Goal: Task Accomplishment & Management: Use online tool/utility

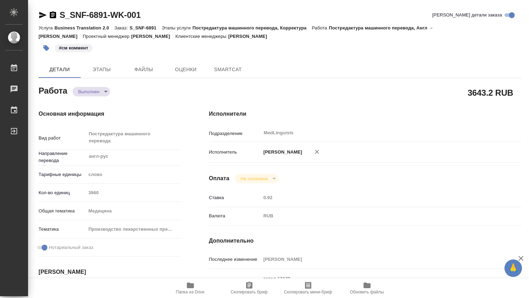
type textarea "x"
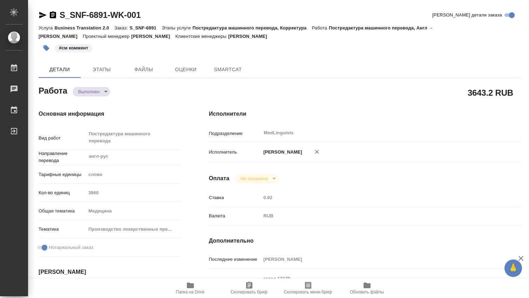
type textarea "x"
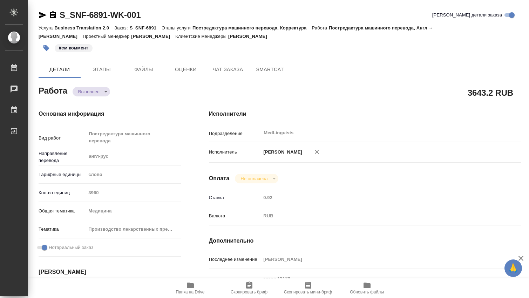
type textarea "x"
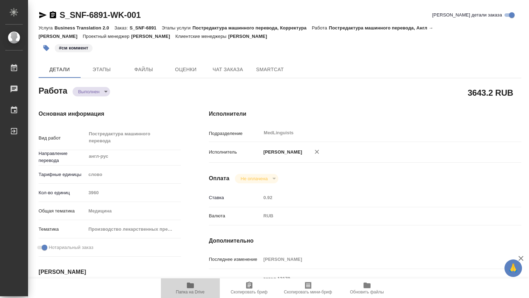
click at [191, 285] on icon "button" at bounding box center [190, 285] width 7 height 6
type textarea "x"
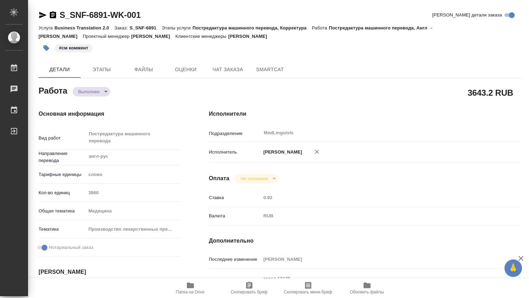
type textarea "x"
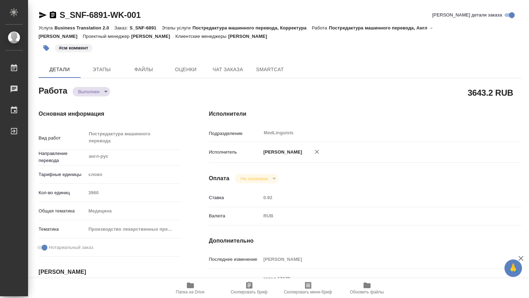
type textarea "x"
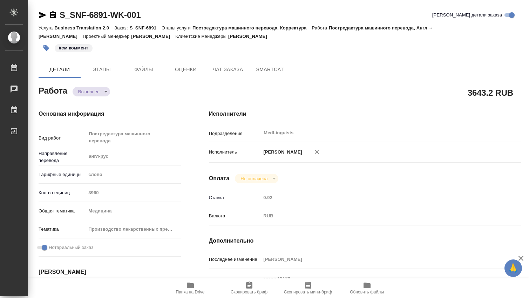
type textarea "x"
click at [254, 72] on span "SmartCat" at bounding box center [270, 69] width 34 height 9
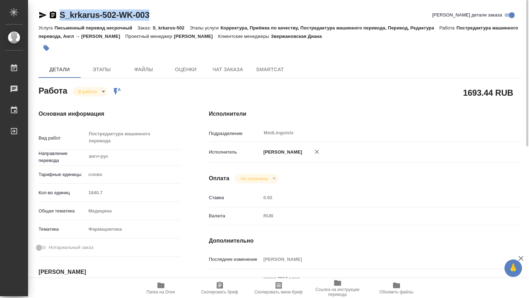
drag, startPoint x: 156, startPoint y: 15, endPoint x: 57, endPoint y: 22, distance: 99.4
click at [58, 20] on div "S_krkarus-502-WK-003 Кратко детали заказа" at bounding box center [280, 14] width 482 height 11
copy link "S_krkarus-502-WK-003"
click at [158, 286] on icon "button" at bounding box center [160, 285] width 7 height 6
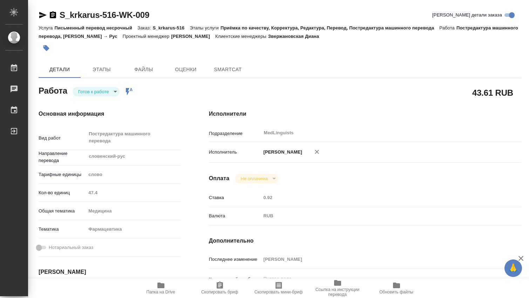
type textarea "x"
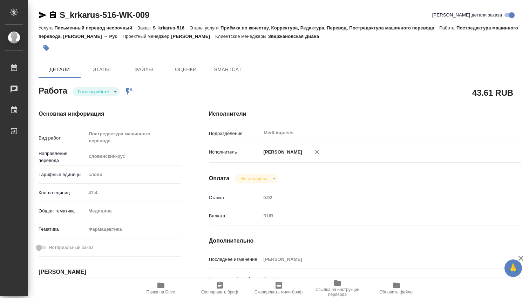
type textarea "x"
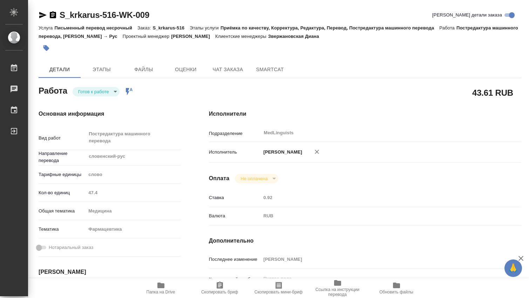
type textarea "x"
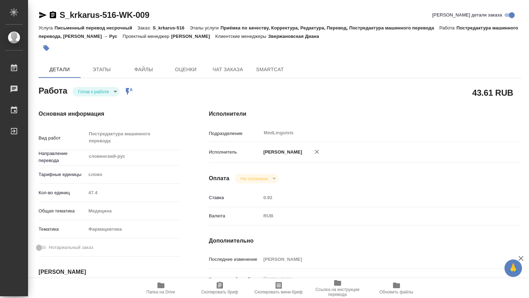
type textarea "x"
